Goal: Browse casually

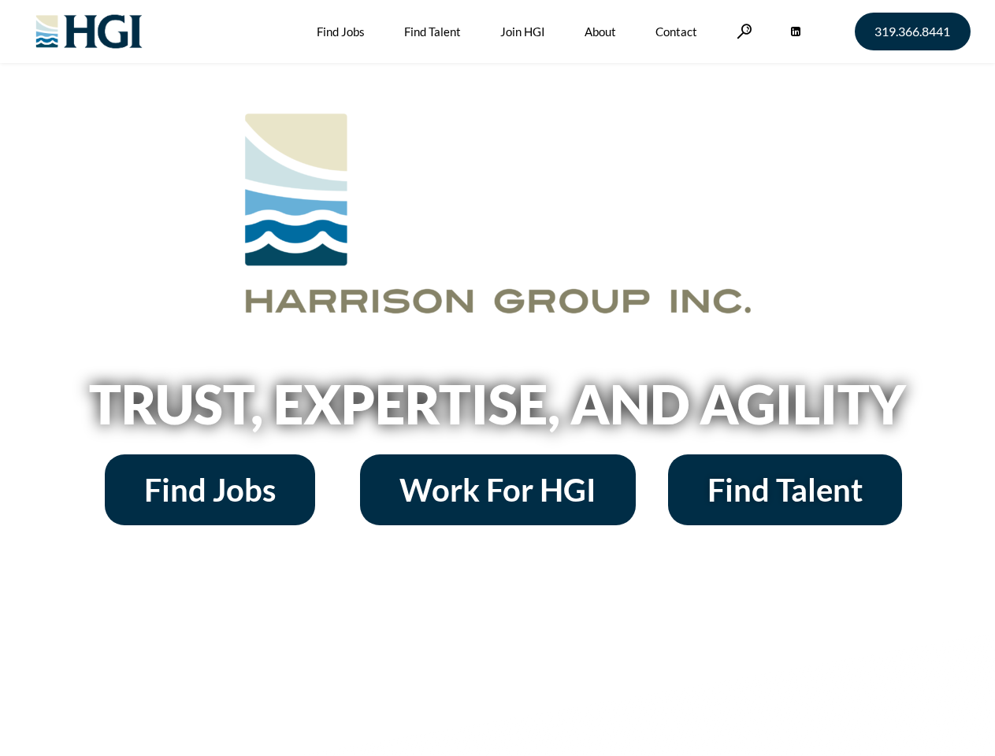
click at [497, 378] on h2 "Trust, Expertise, and Agility" at bounding box center [498, 404] width 898 height 54
click at [742, 31] on link at bounding box center [745, 31] width 16 height 15
click at [497, 410] on h2 "Trust, Expertise, and Agility" at bounding box center [498, 404] width 898 height 54
click at [497, 378] on h2 "Trust, Expertise, and Agility" at bounding box center [498, 404] width 898 height 54
click at [742, 31] on link at bounding box center [745, 31] width 16 height 15
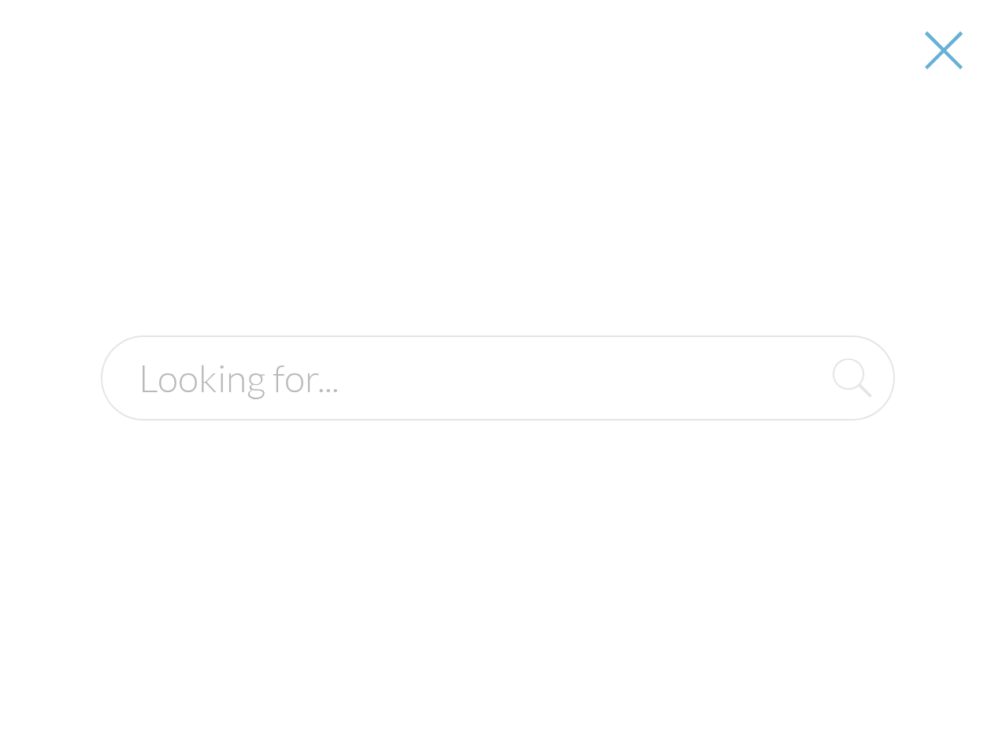
click at [497, 410] on h2 "Trust, Expertise, and Agility" at bounding box center [498, 404] width 898 height 54
